Goal: Information Seeking & Learning: Learn about a topic

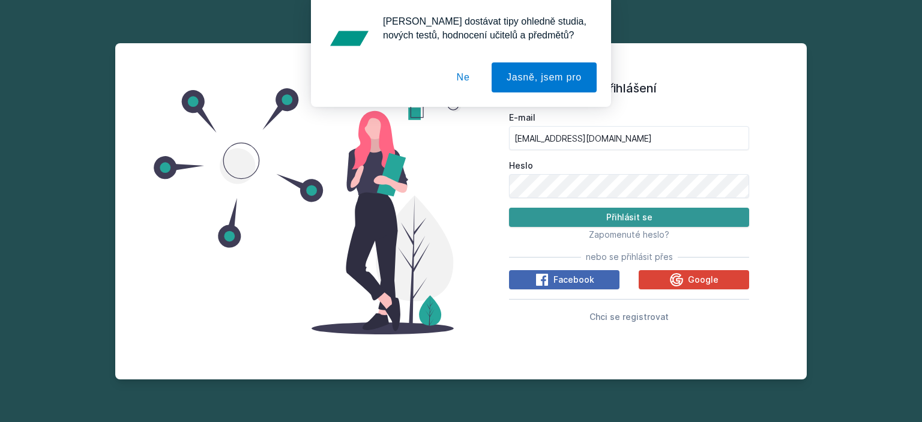
click at [665, 223] on button "Přihlásit se" at bounding box center [629, 217] width 240 height 19
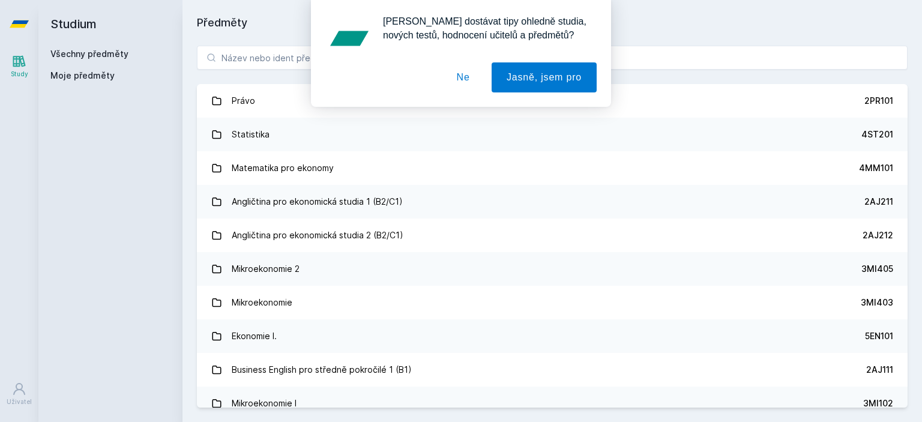
click at [476, 82] on button "Ne" at bounding box center [463, 77] width 43 height 30
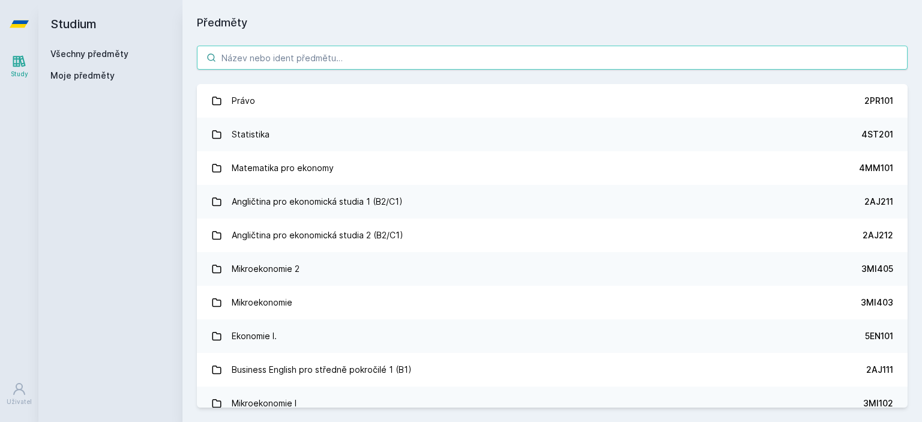
click at [421, 56] on input "search" at bounding box center [552, 58] width 711 height 24
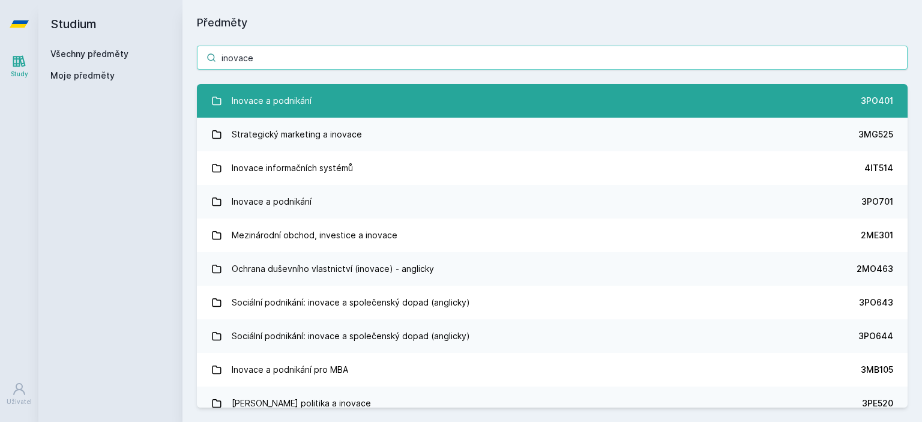
type input "inovace"
click at [433, 116] on link "Inovace a podnikání 3PO401" at bounding box center [552, 101] width 711 height 34
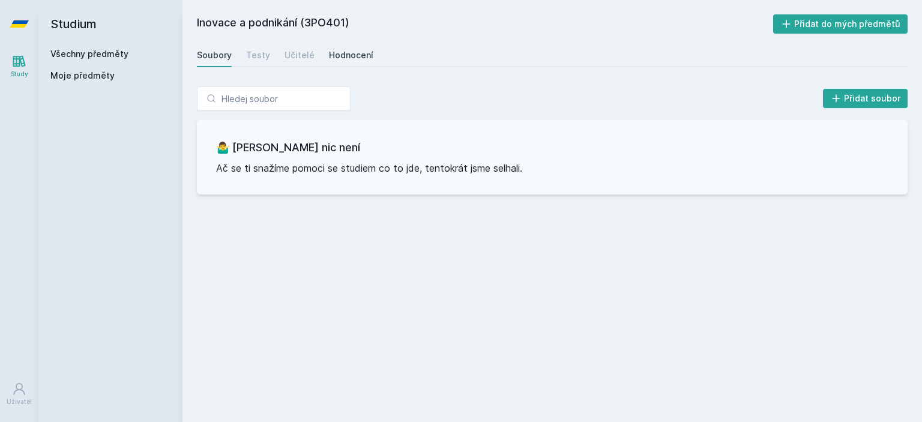
click at [329, 55] on div "Hodnocení" at bounding box center [351, 55] width 44 height 12
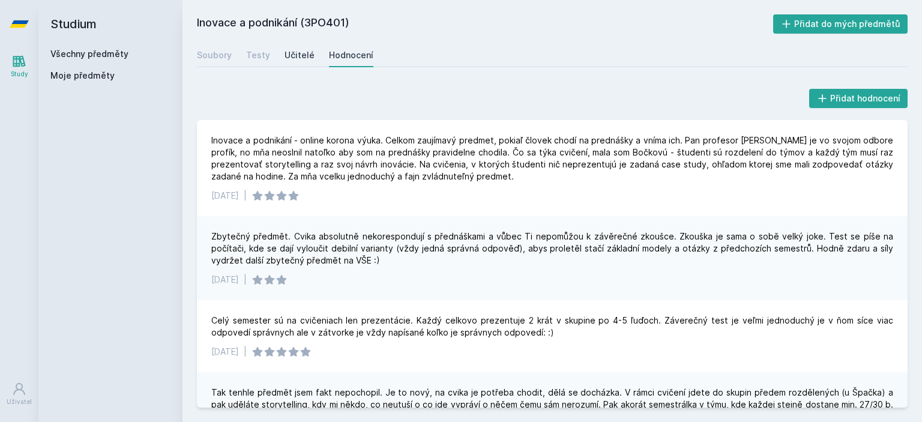
click at [295, 58] on div "Učitelé" at bounding box center [300, 55] width 30 height 12
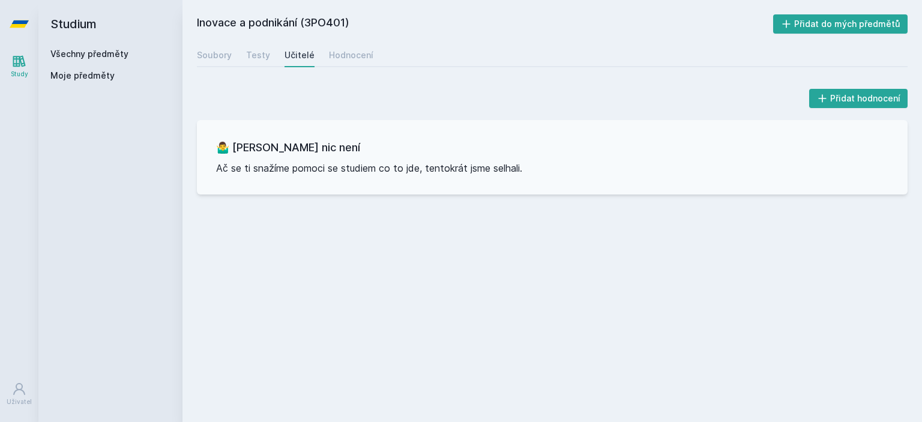
click at [108, 54] on link "Všechny předměty" at bounding box center [89, 54] width 78 height 10
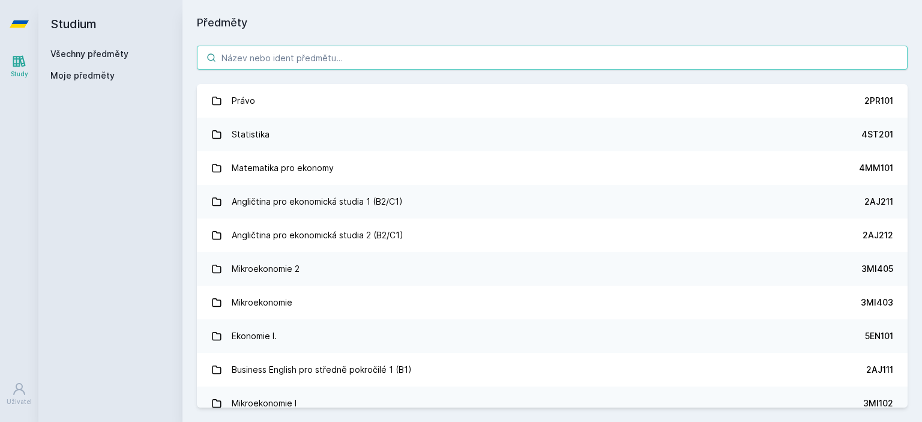
click at [404, 58] on input "search" at bounding box center [552, 58] width 711 height 24
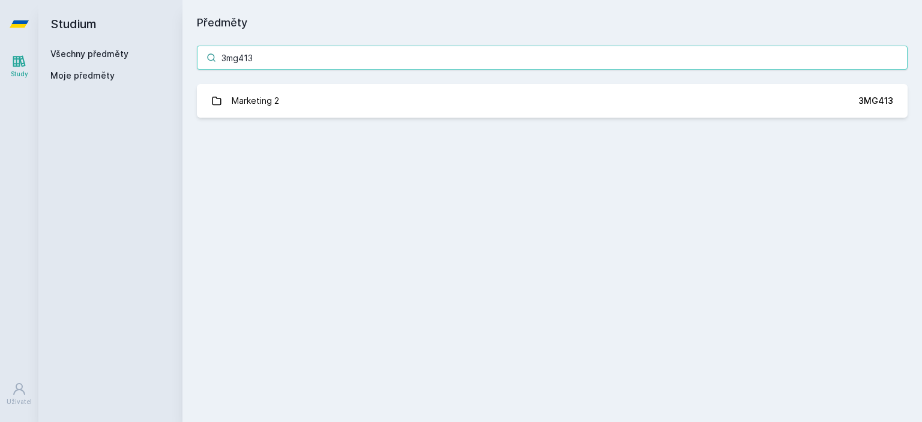
type input "3mg413"
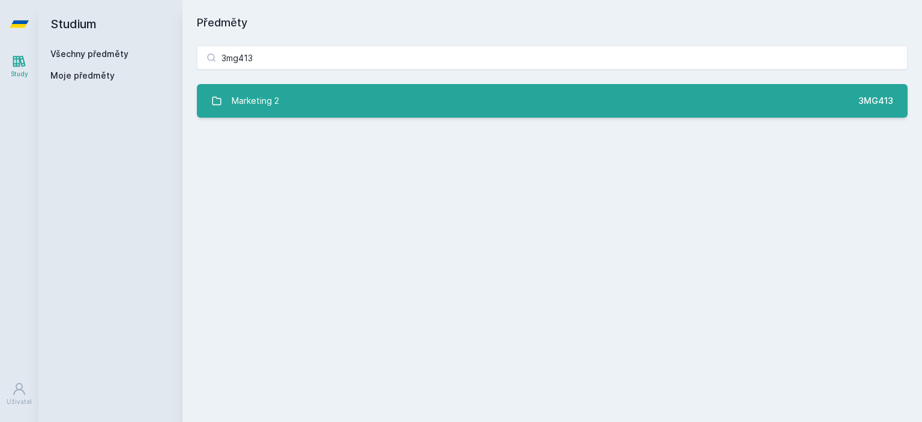
click at [285, 96] on link "Marketing 2 3MG413" at bounding box center [552, 101] width 711 height 34
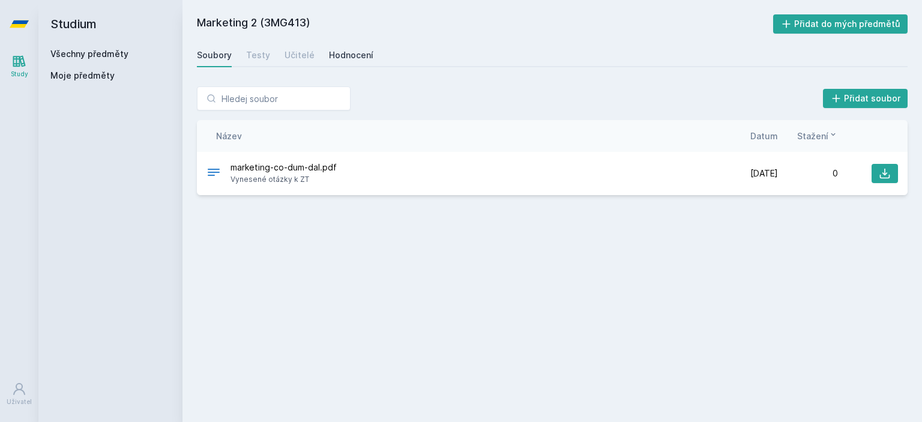
click at [336, 50] on div "Hodnocení" at bounding box center [351, 55] width 44 height 12
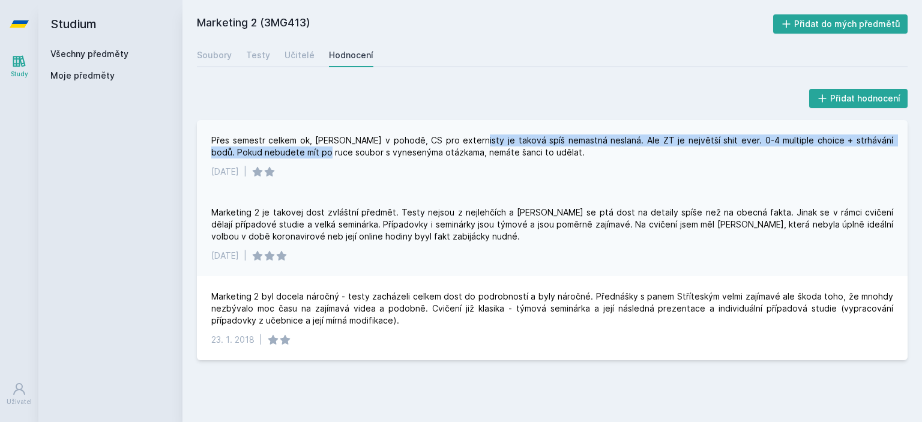
drag, startPoint x: 294, startPoint y: 148, endPoint x: 465, endPoint y: 137, distance: 171.5
click at [465, 137] on div "Přes semestr celkem ok, [PERSON_NAME] v pohodě, CS pro externisty je taková spí…" at bounding box center [552, 146] width 682 height 24
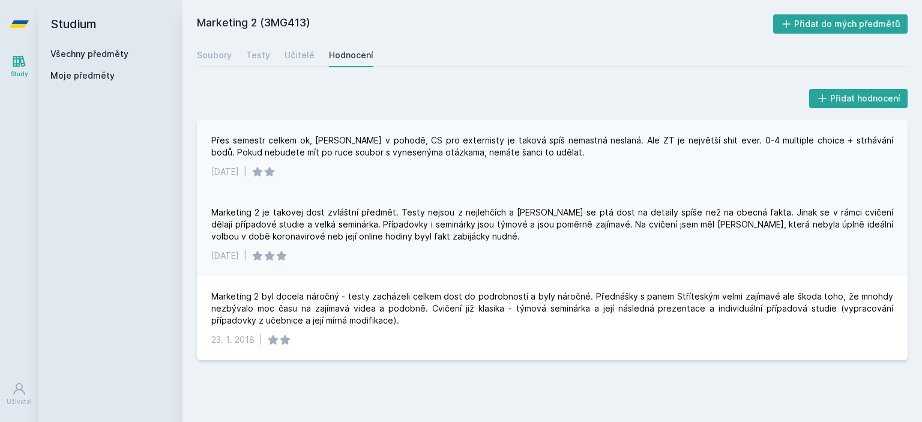
click at [465, 137] on div "Přes semestr celkem ok, [PERSON_NAME] v pohodě, CS pro externisty je taková spí…" at bounding box center [552, 146] width 682 height 24
click at [290, 215] on div "Marketing 2 je takovej dost zvláštní předmět. Testy nejsou z nejlehčích a [PERS…" at bounding box center [552, 225] width 682 height 36
click at [285, 51] on div "Učitelé" at bounding box center [300, 55] width 30 height 12
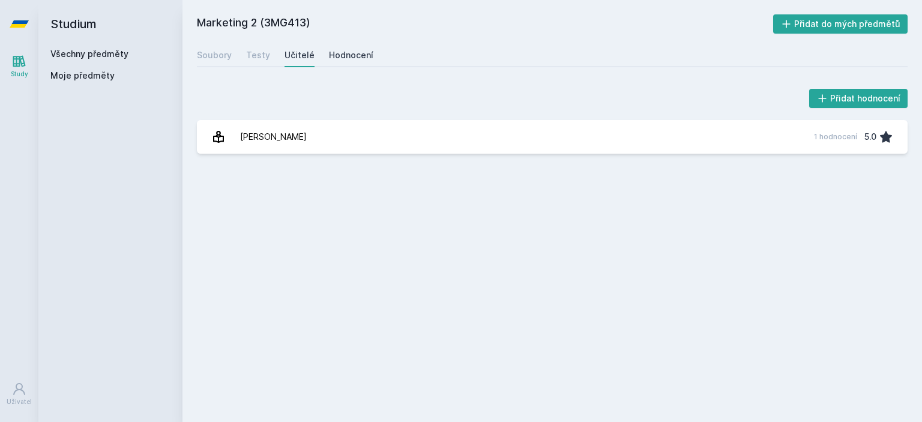
click at [342, 59] on div "Hodnocení" at bounding box center [351, 55] width 44 height 12
